Goal: Information Seeking & Learning: Learn about a topic

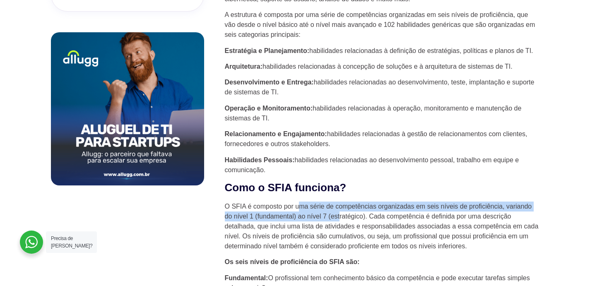
drag, startPoint x: 298, startPoint y: 206, endPoint x: 339, endPoint y: 220, distance: 43.6
click at [339, 220] on p "O SFIA é composto por uma série de competências organizadas em seis níveis de p…" at bounding box center [382, 227] width 315 height 50
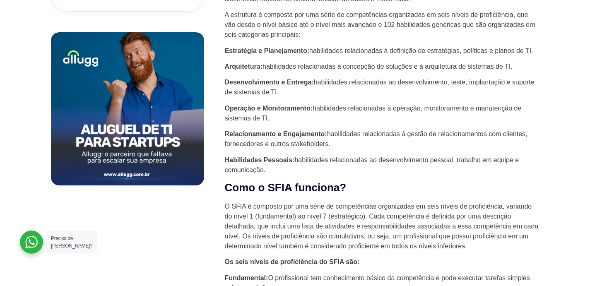
click at [339, 229] on p "O SFIA é composto por uma série de competências organizadas em seis níveis de p…" at bounding box center [382, 227] width 315 height 50
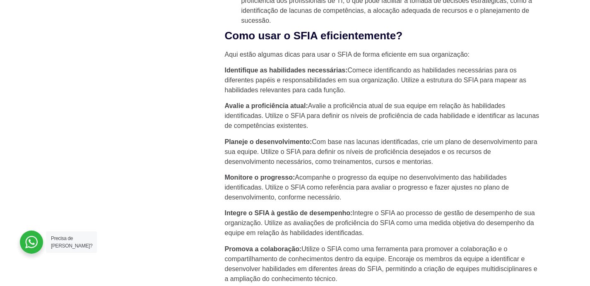
scroll to position [1539, 0]
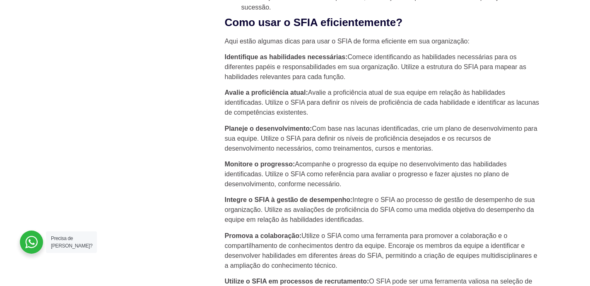
drag, startPoint x: 334, startPoint y: 170, endPoint x: 472, endPoint y: 171, distance: 137.8
click at [472, 171] on p "Monitore o progresso: Acompanhe o progresso da equipe no desenvolvimento das ha…" at bounding box center [382, 174] width 315 height 30
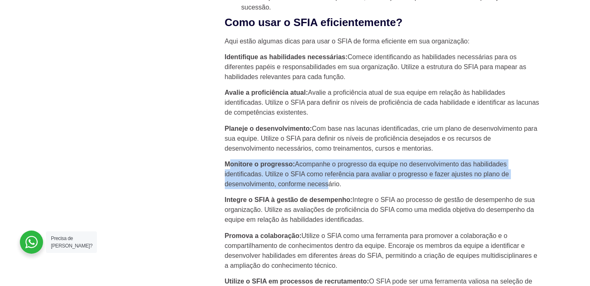
drag, startPoint x: 229, startPoint y: 164, endPoint x: 327, endPoint y: 180, distance: 99.4
click at [327, 180] on p "Monitore o progresso: Acompanhe o progresso da equipe no desenvolvimento das ha…" at bounding box center [382, 174] width 315 height 30
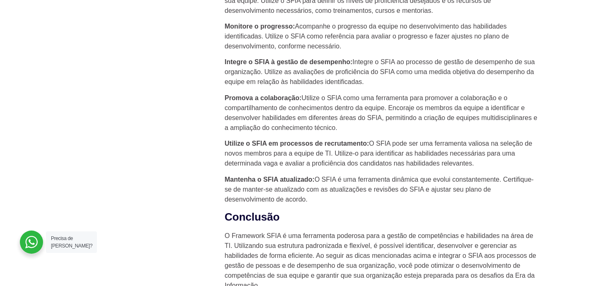
scroll to position [1679, 0]
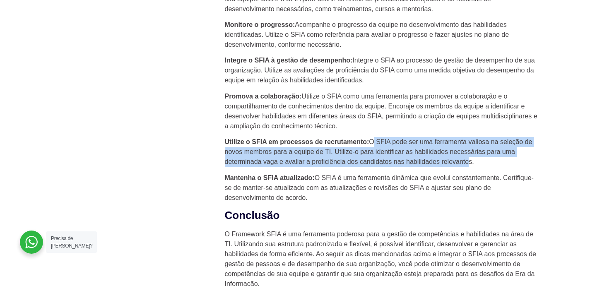
drag, startPoint x: 372, startPoint y: 143, endPoint x: 465, endPoint y: 160, distance: 94.7
click at [465, 159] on p "Utilize o SFIA em processos de recrutamento: O SFIA pode ser uma ferramenta val…" at bounding box center [382, 152] width 315 height 30
click at [408, 160] on p "Utilize o SFIA em processos de recrutamento: O SFIA pode ser uma ferramenta val…" at bounding box center [382, 152] width 315 height 30
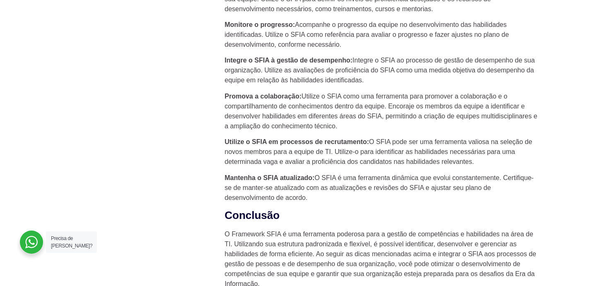
drag, startPoint x: 227, startPoint y: 143, endPoint x: 356, endPoint y: 156, distance: 130.2
click at [356, 156] on p "Utilize o SFIA em processos de recrutamento: O SFIA pode ser uma ferramenta val…" at bounding box center [382, 152] width 315 height 30
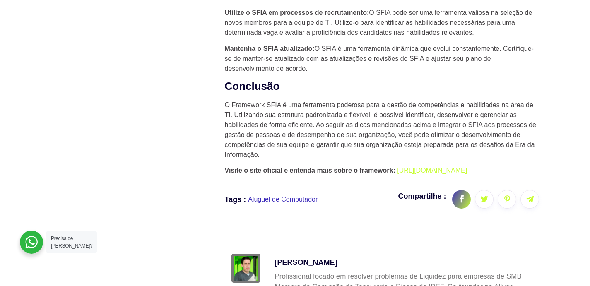
scroll to position [1806, 0]
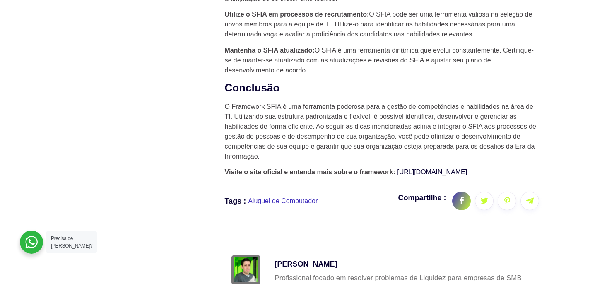
click at [450, 174] on link "[URL][DOMAIN_NAME]" at bounding box center [432, 171] width 70 height 7
